Goal: Task Accomplishment & Management: Manage account settings

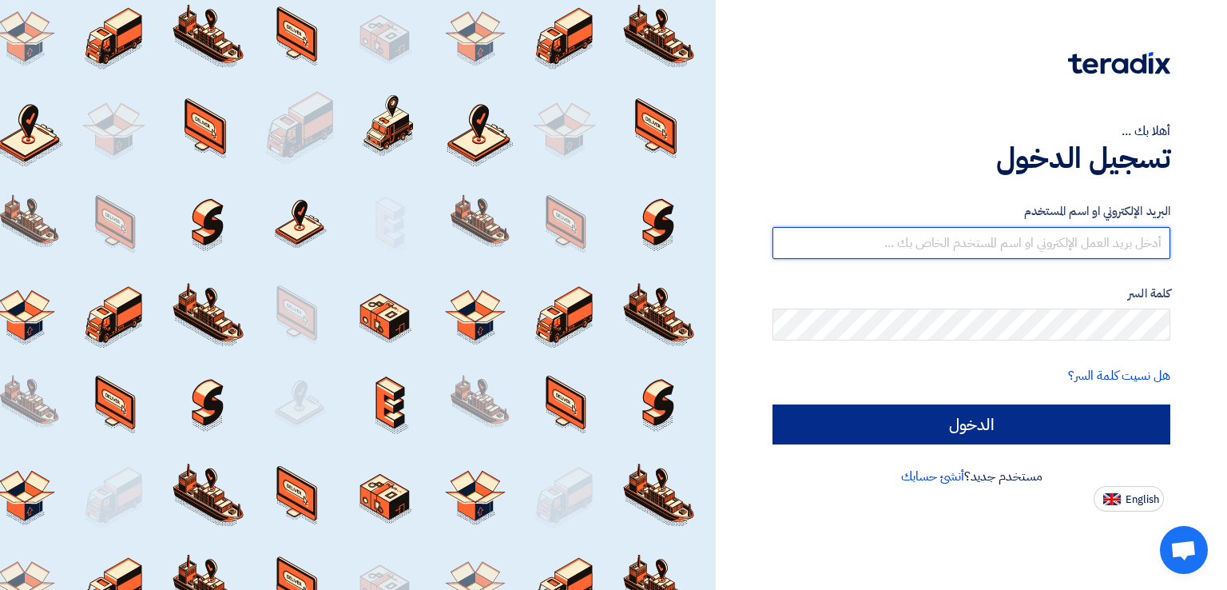
type input "[EMAIL_ADDRESS][DOMAIN_NAME]"
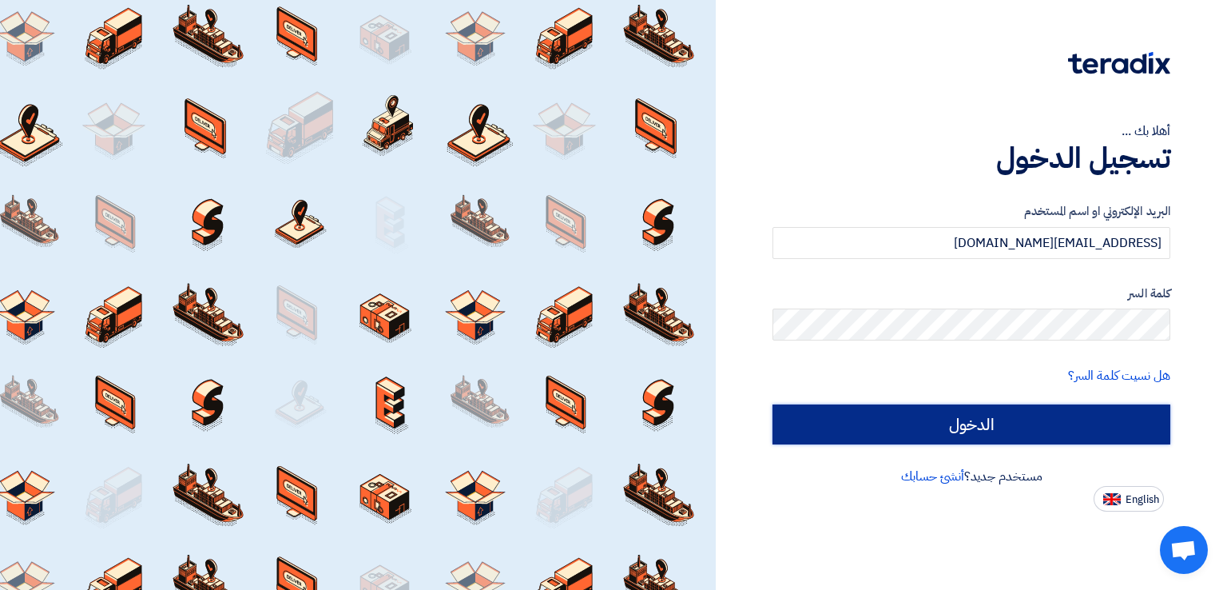
click at [867, 411] on input "الدخول" at bounding box center [972, 424] width 398 height 40
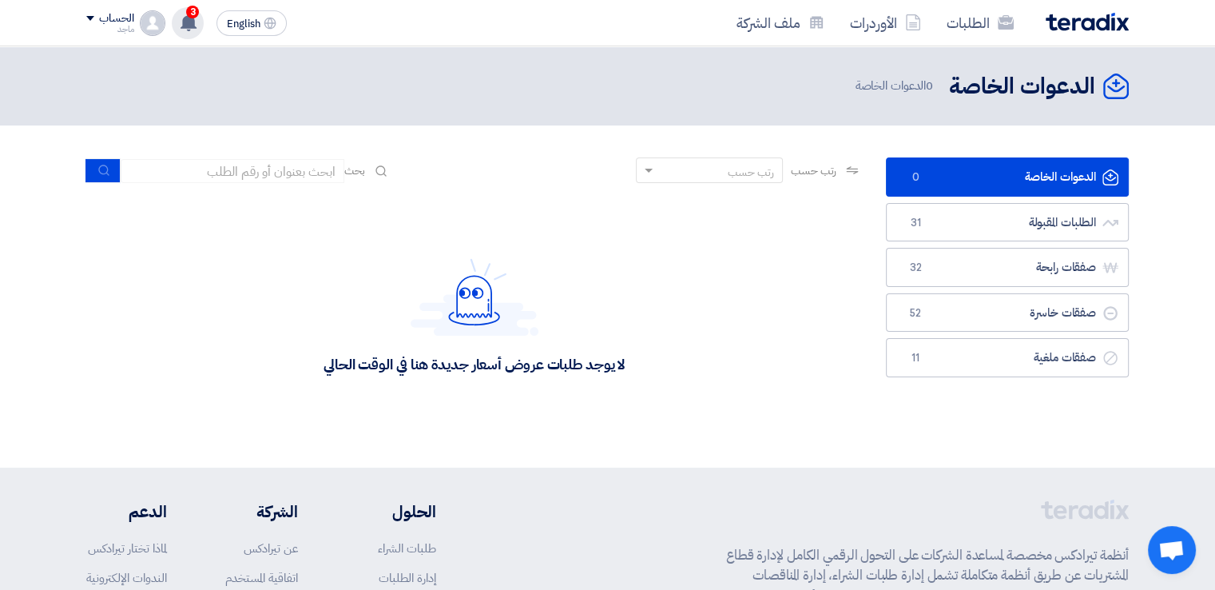
click at [182, 34] on div "3 تم مشاهدة العرض المقدم للطلب "Supply of jump starters + air compressors مرفق …" at bounding box center [188, 23] width 32 height 32
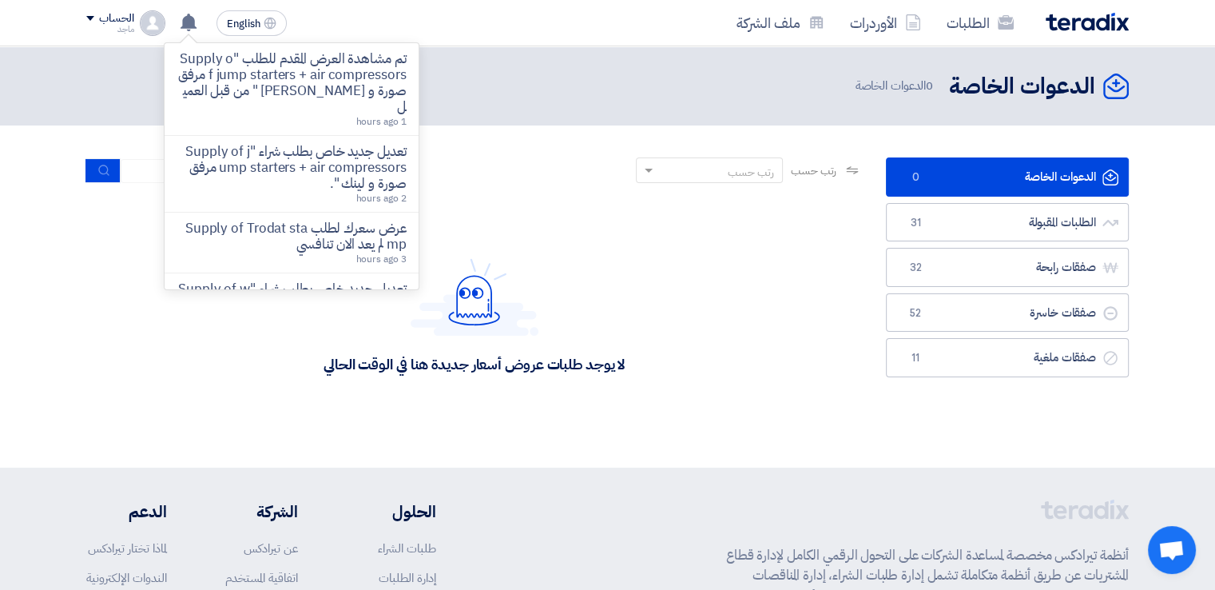
click at [100, 40] on div "الطلبات الأوردرات ملف الشركة English EN تم مشاهدة العرض المقدم للطلب "Supply of…" at bounding box center [607, 23] width 1066 height 46
